Goal: Transaction & Acquisition: Purchase product/service

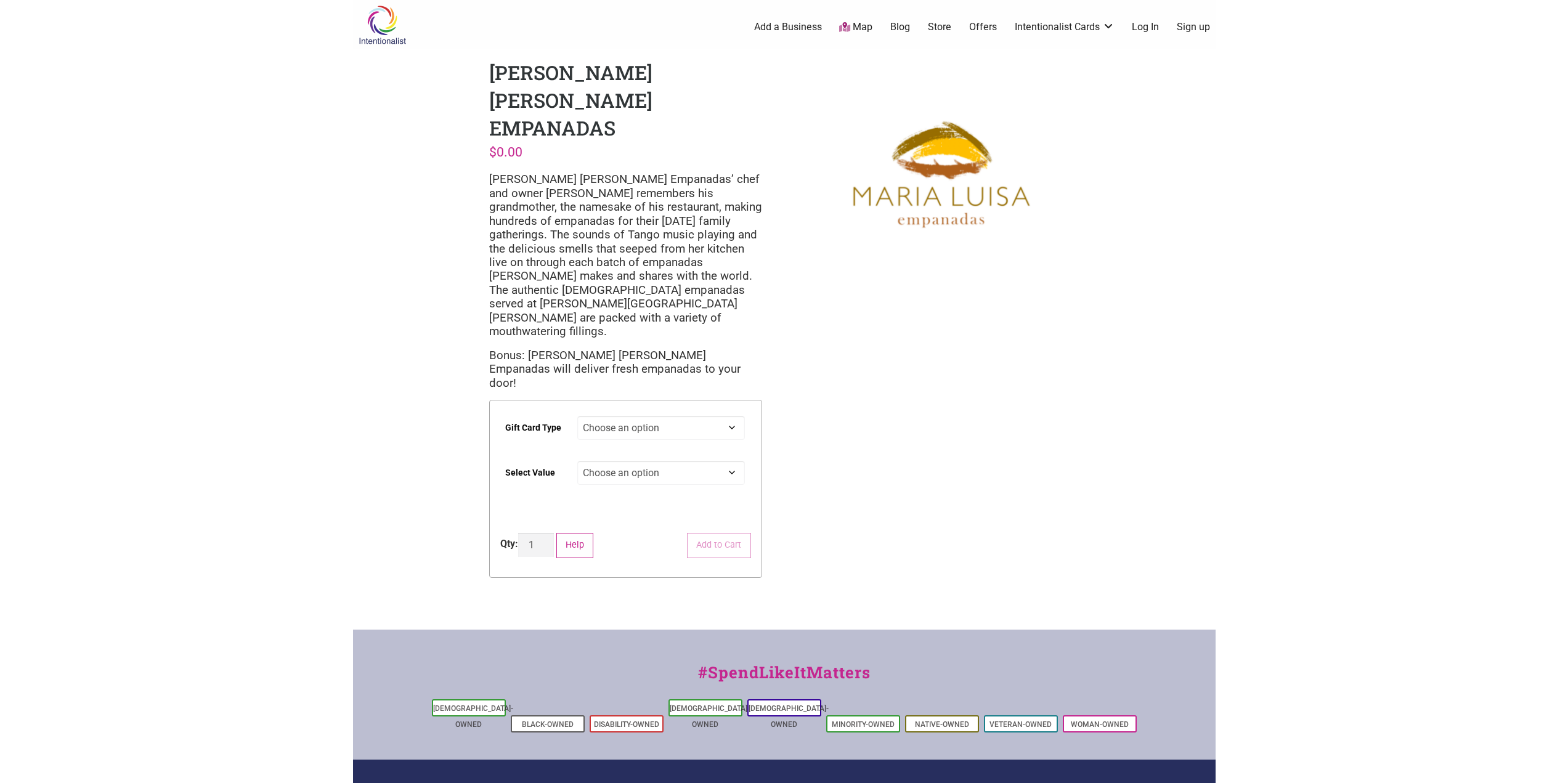
click at [631, 416] on select "Choose an option Digital" at bounding box center [660, 428] width 168 height 24
select select "Digital"
click at [577, 416] on select "Choose an option Digital" at bounding box center [660, 428] width 168 height 24
click at [624, 460] on select "Choose an option $25 $50 $100 $200 $500" at bounding box center [660, 473] width 168 height 24
click at [577, 460] on select "Choose an option $25 $50 $100 $200 $500" at bounding box center [660, 473] width 168 height 24
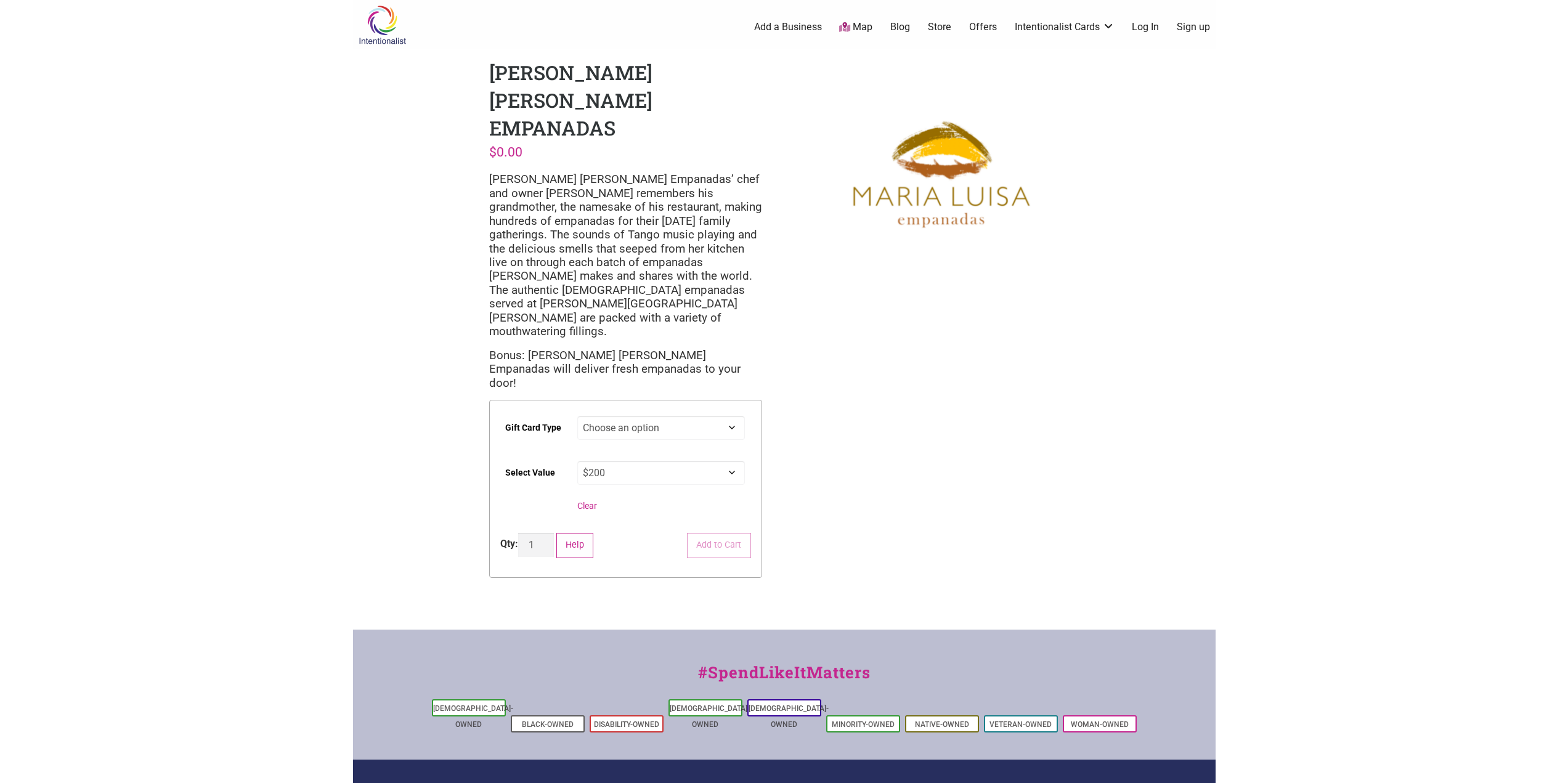
select select "$200"
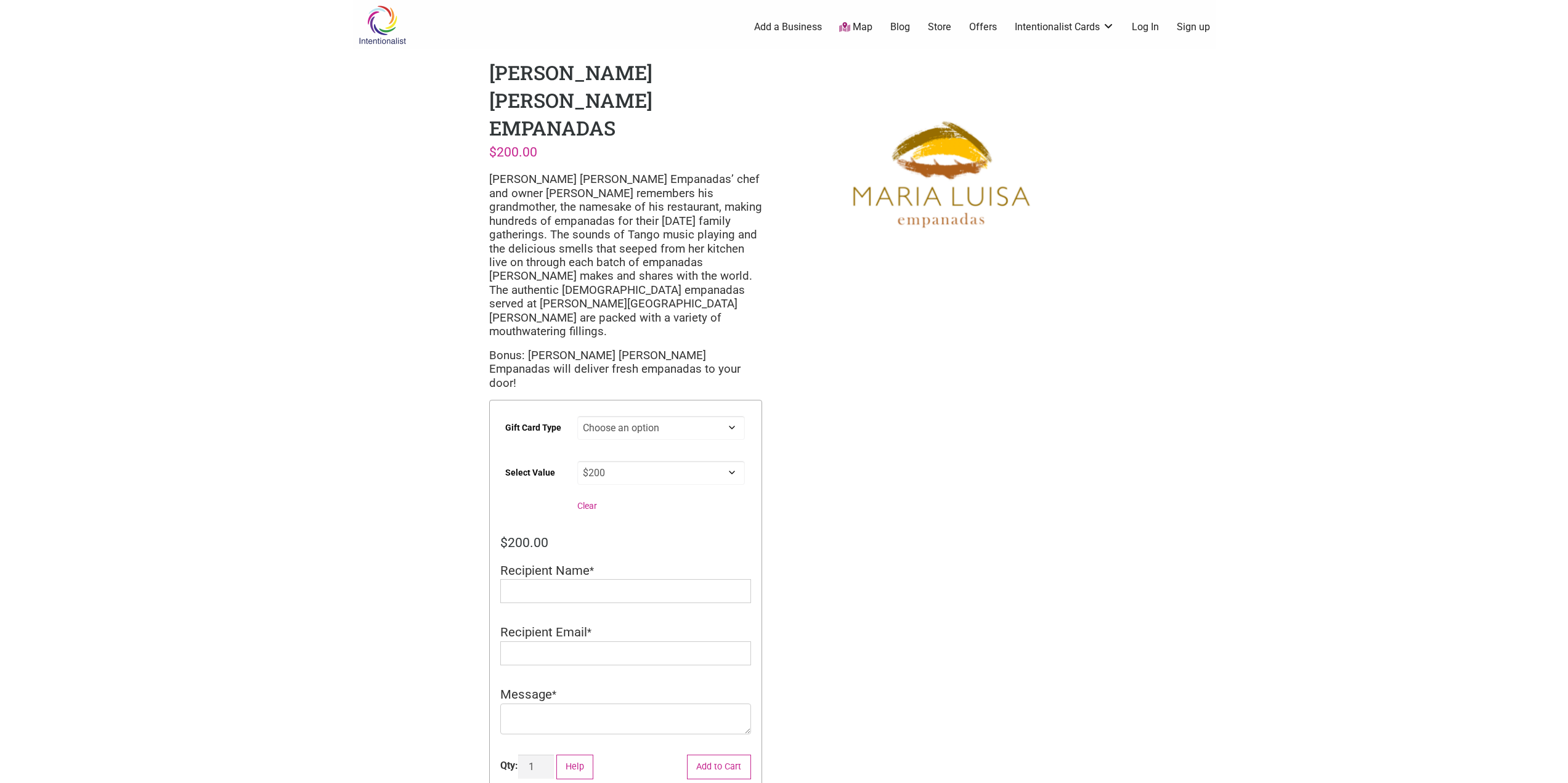
click at [615, 416] on select "Choose an option Digital" at bounding box center [660, 428] width 168 height 24
click at [542, 579] on input "Recipient Name" at bounding box center [625, 591] width 250 height 24
click at [541, 579] on input "Recipient Name" at bounding box center [625, 591] width 250 height 24
type input "[PERSON_NAME]"
click at [540, 641] on input "Recipient Email" at bounding box center [625, 653] width 250 height 24
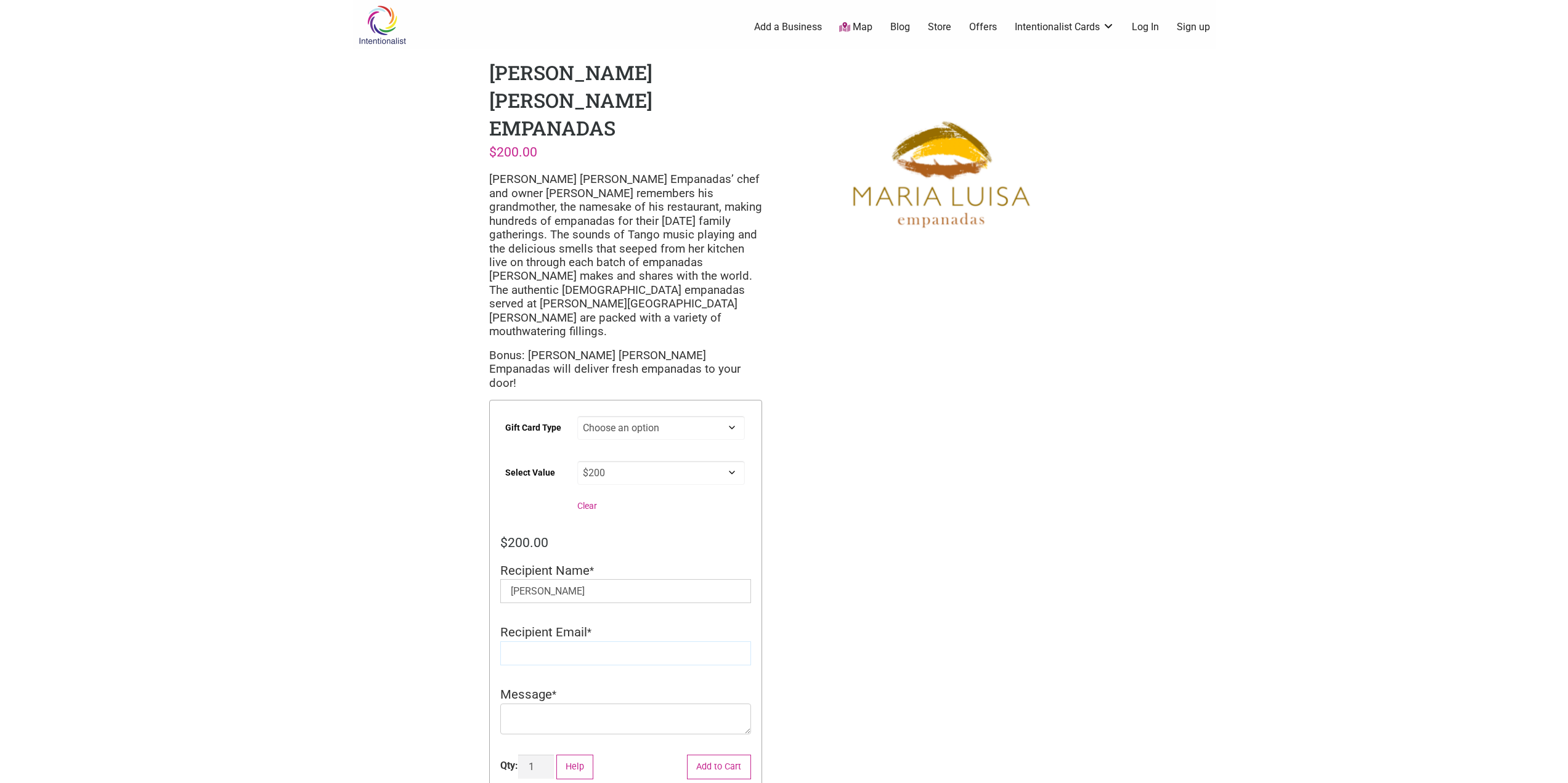
type input "[EMAIL_ADDRESS][DOMAIN_NAME]"
click at [569, 704] on textarea "Message" at bounding box center [625, 719] width 250 height 30
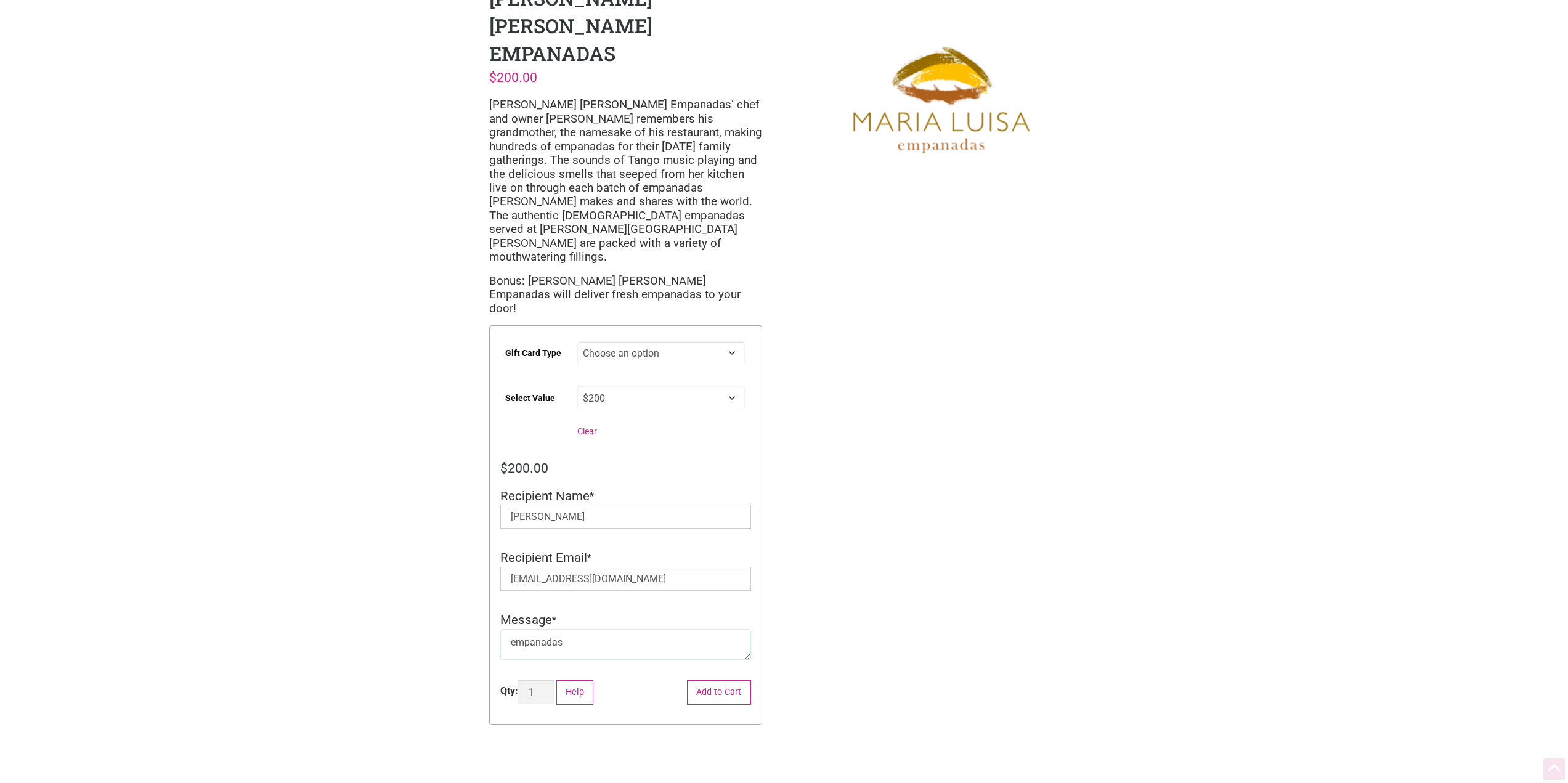
scroll to position [110, 0]
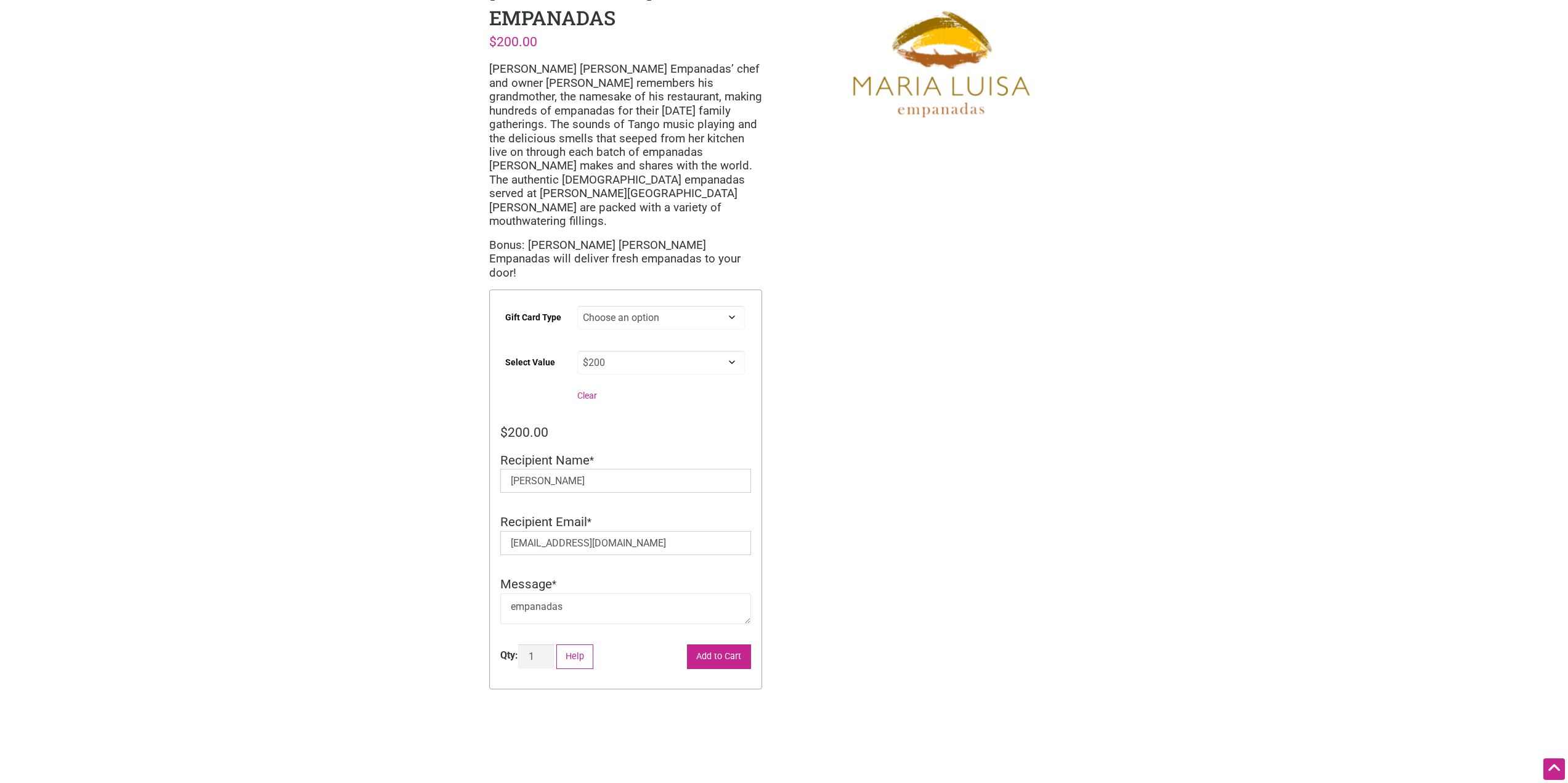
type textarea "empanadas"
click at [709, 644] on button "Add to Cart" at bounding box center [719, 656] width 64 height 25
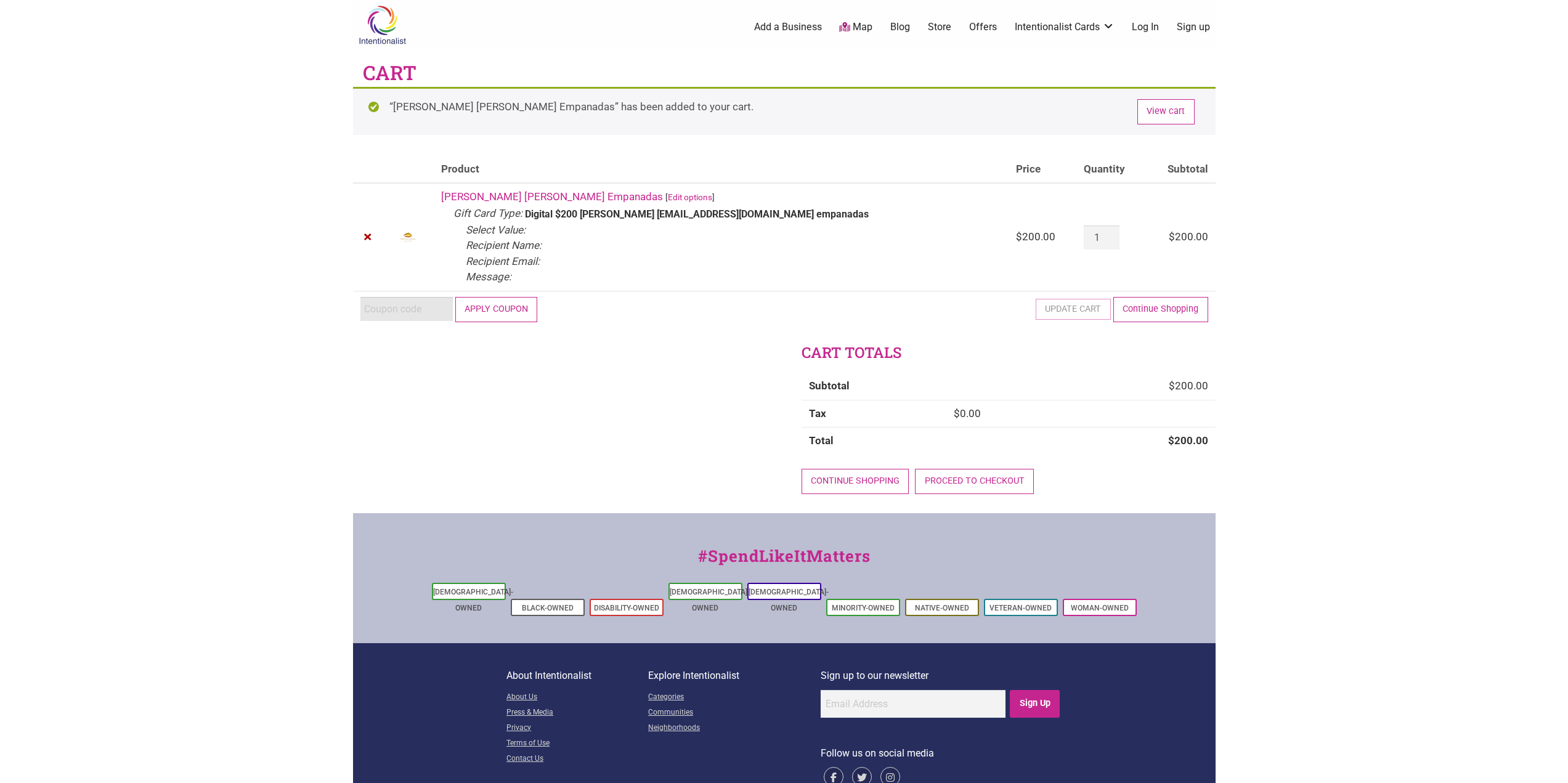
click at [396, 306] on input "Coupon:" at bounding box center [406, 309] width 92 height 24
type input "2025JUNTOS"
click at [501, 319] on button "Apply coupon" at bounding box center [496, 309] width 83 height 25
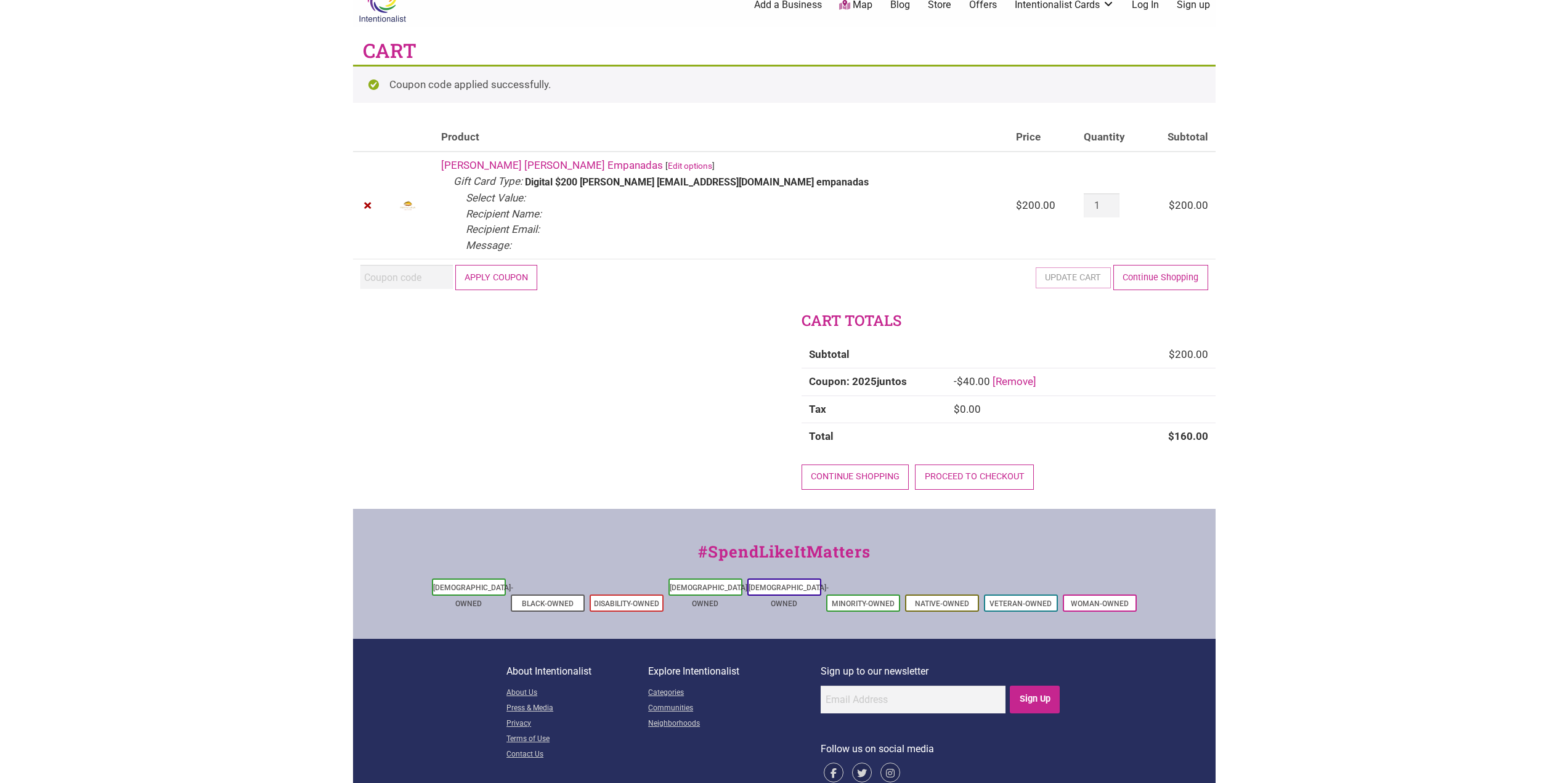
scroll to position [25, 0]
